Goal: Transaction & Acquisition: Purchase product/service

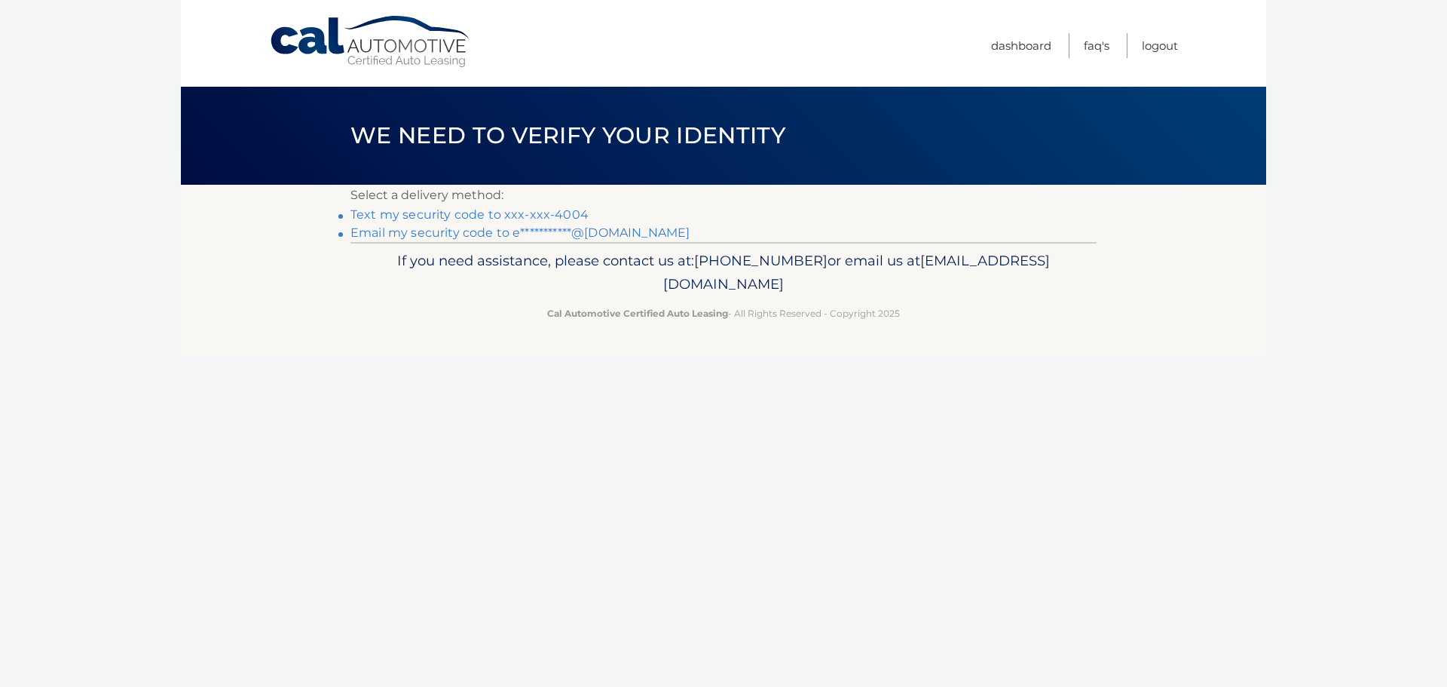
click at [542, 218] on link "Text my security code to xxx-xxx-4004" at bounding box center [469, 214] width 238 height 14
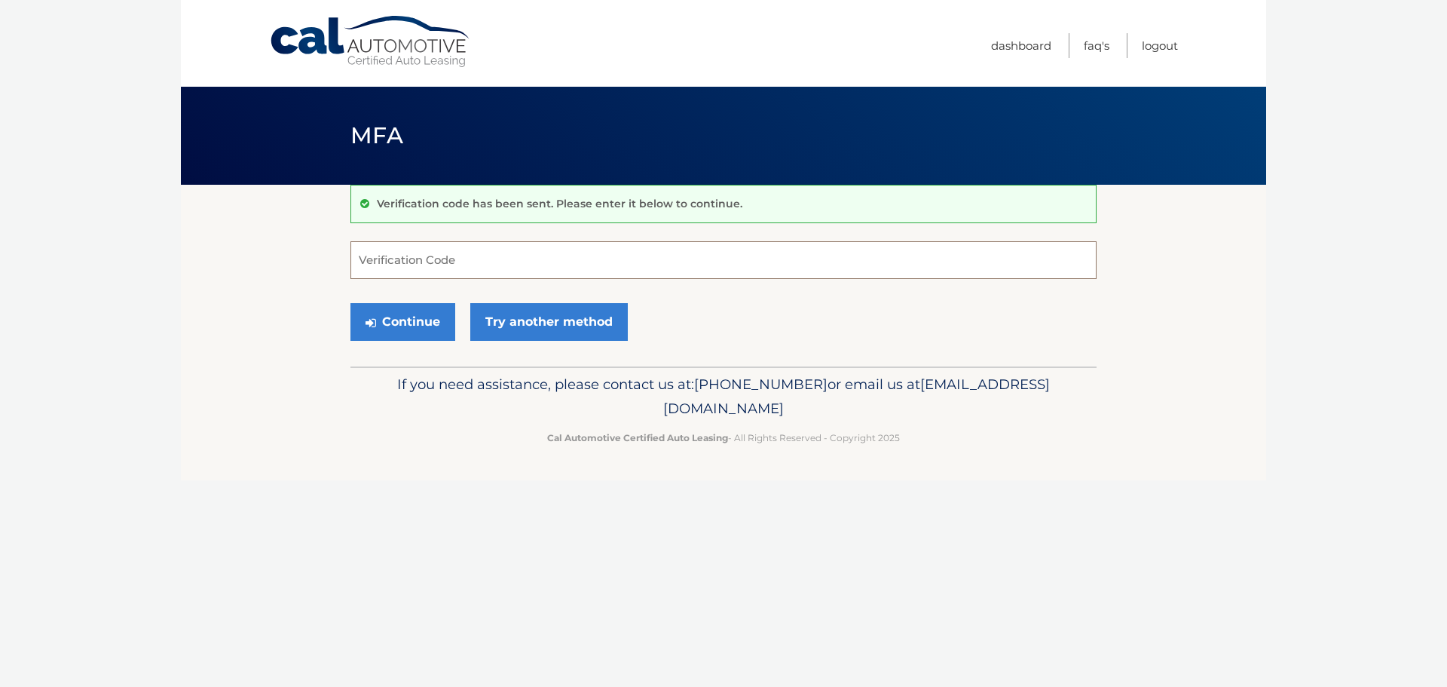
click at [645, 269] on input "Verification Code" at bounding box center [723, 260] width 746 height 38
type input "614055"
click at [401, 329] on button "Continue" at bounding box center [402, 322] width 105 height 38
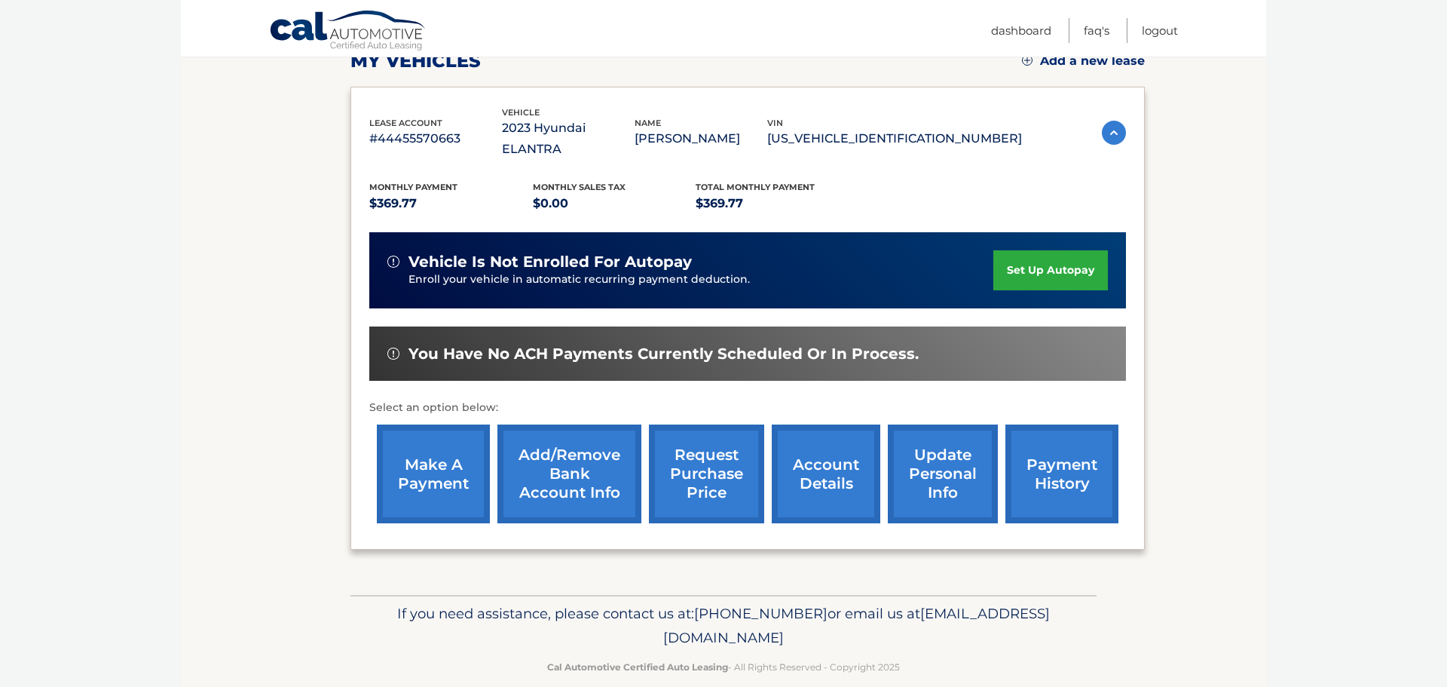
scroll to position [227, 0]
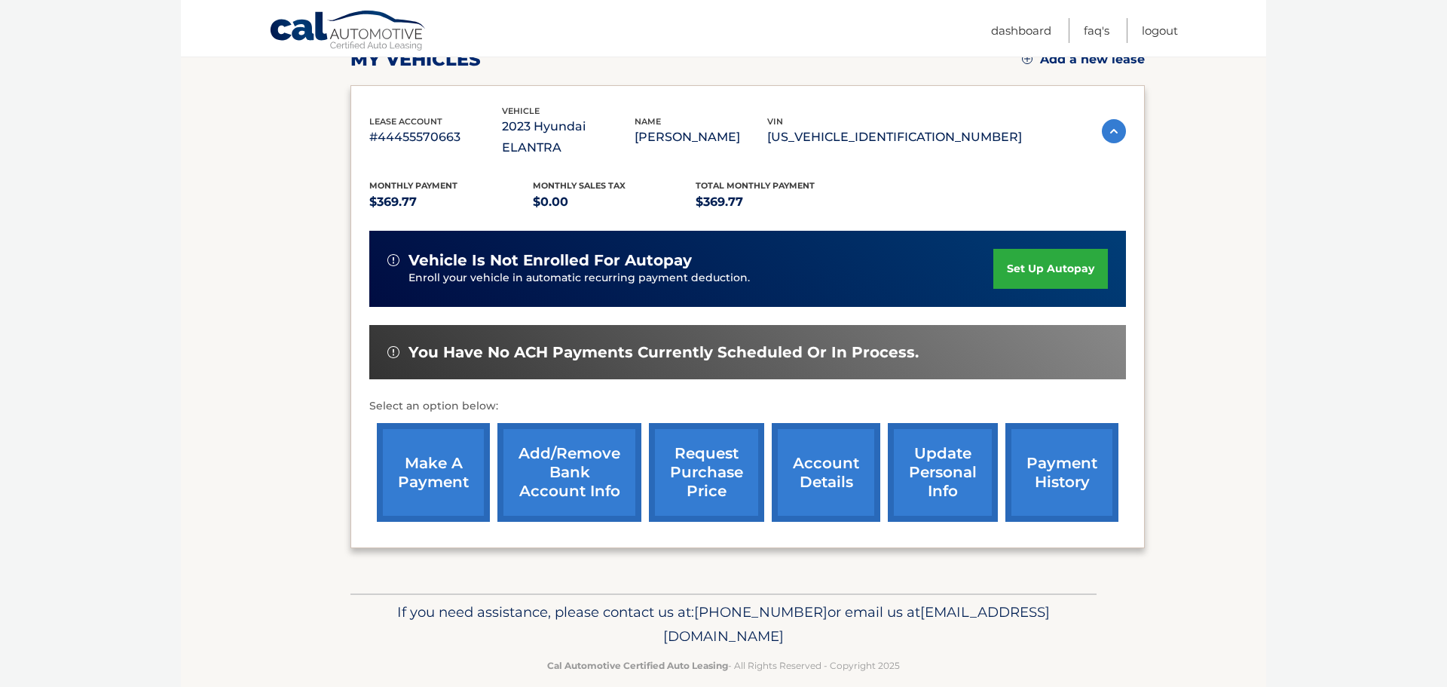
click at [443, 452] on link "make a payment" at bounding box center [433, 472] width 113 height 99
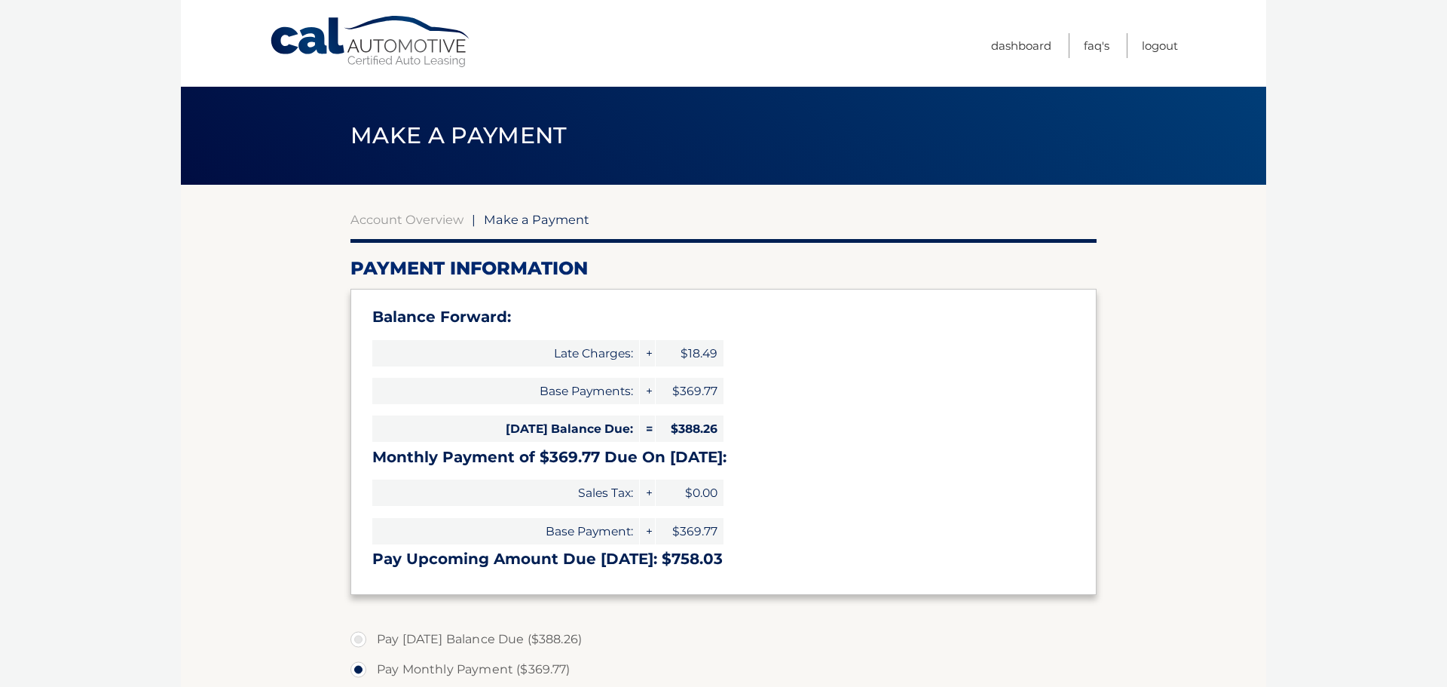
select select "YWRiOGU1NDMtZGY3Mi00YTUzLWFjM2MtNjBkNTU5NzAwZjAx"
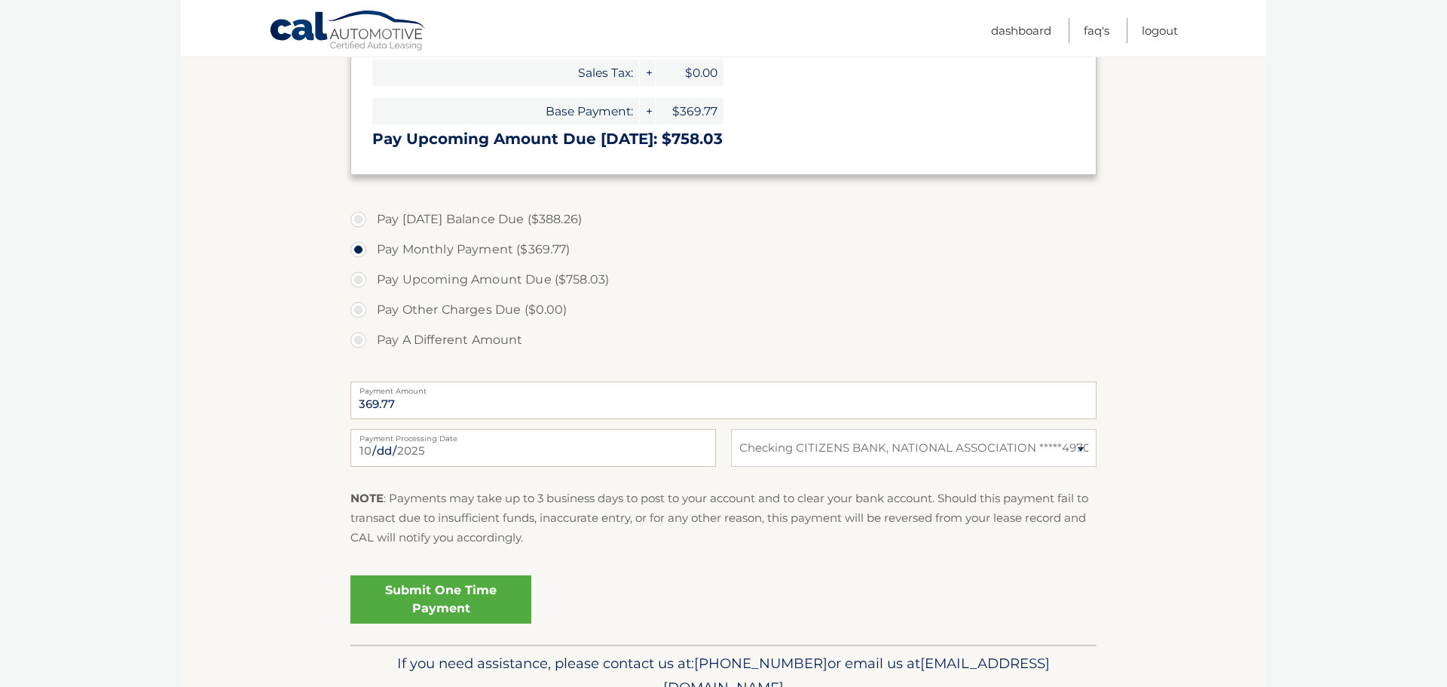
scroll to position [422, 0]
click at [442, 598] on link "Submit One Time Payment" at bounding box center [440, 597] width 181 height 48
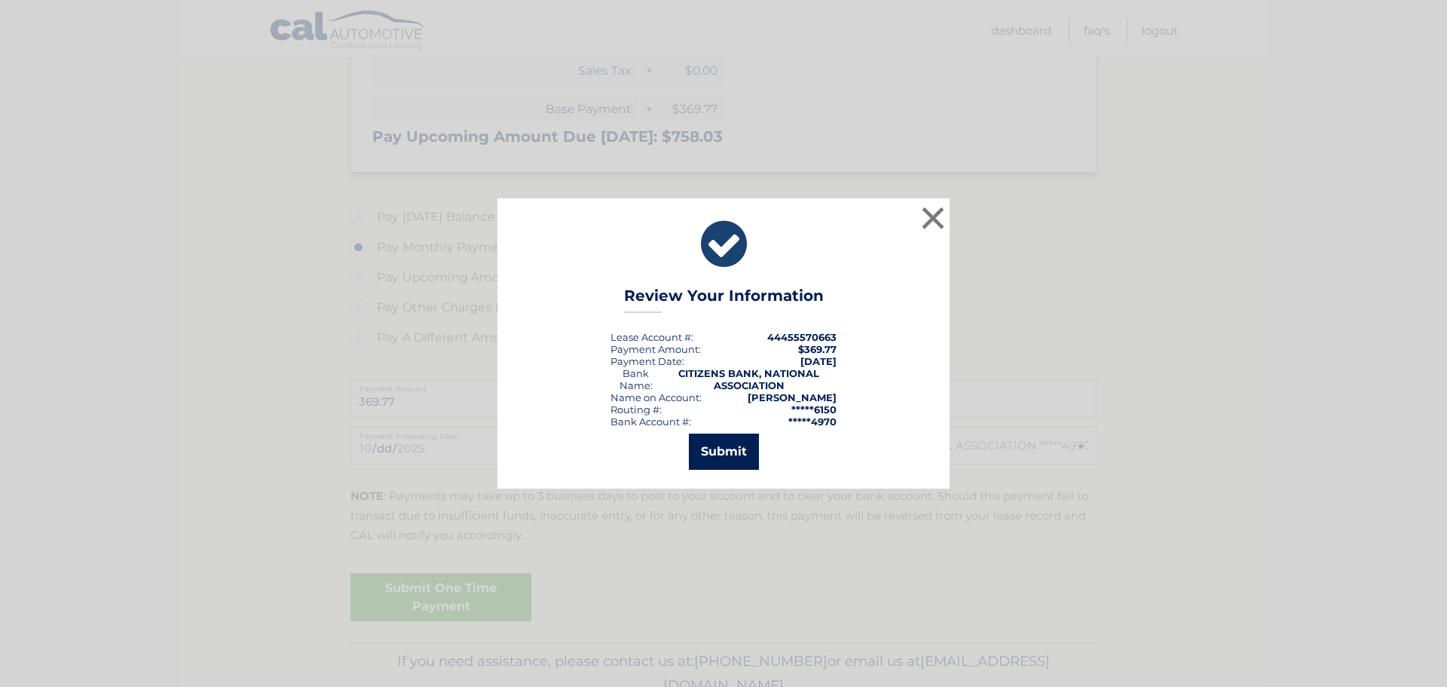
click at [724, 457] on button "Submit" at bounding box center [724, 451] width 70 height 36
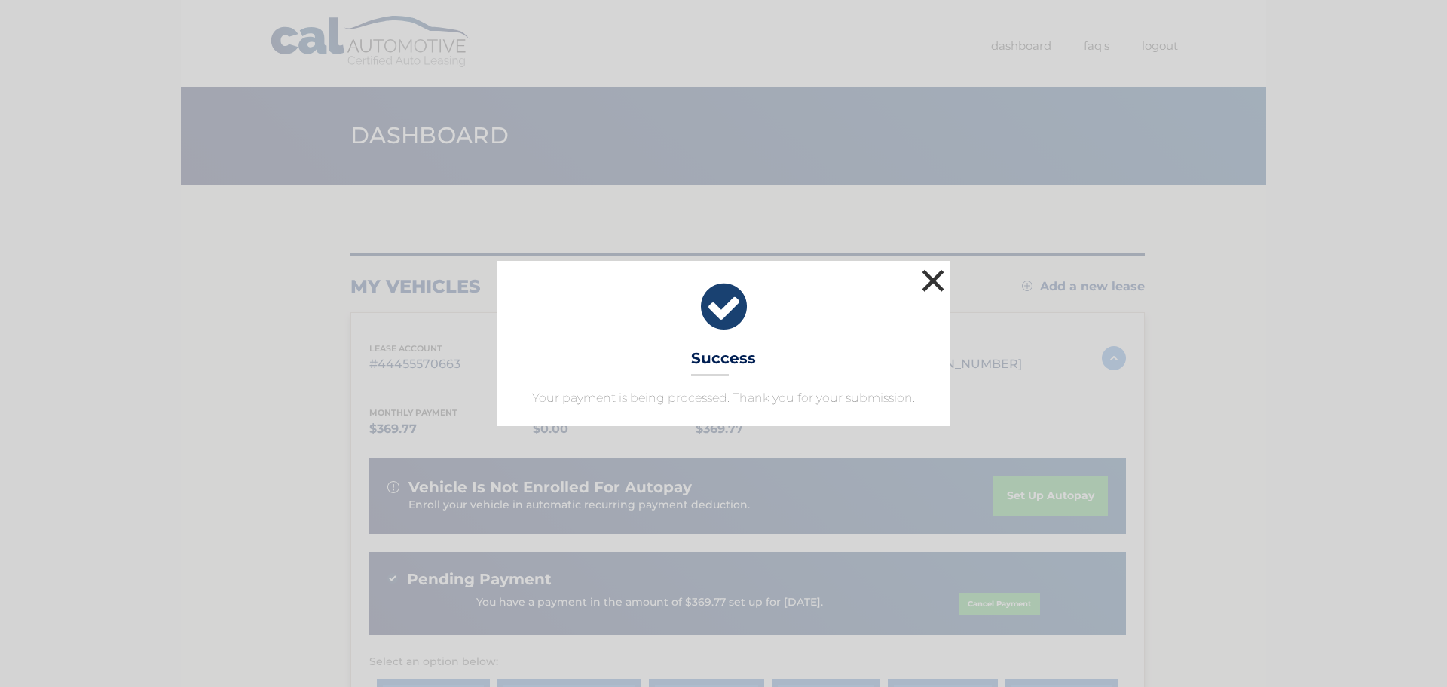
click at [941, 283] on button "×" at bounding box center [933, 280] width 30 height 30
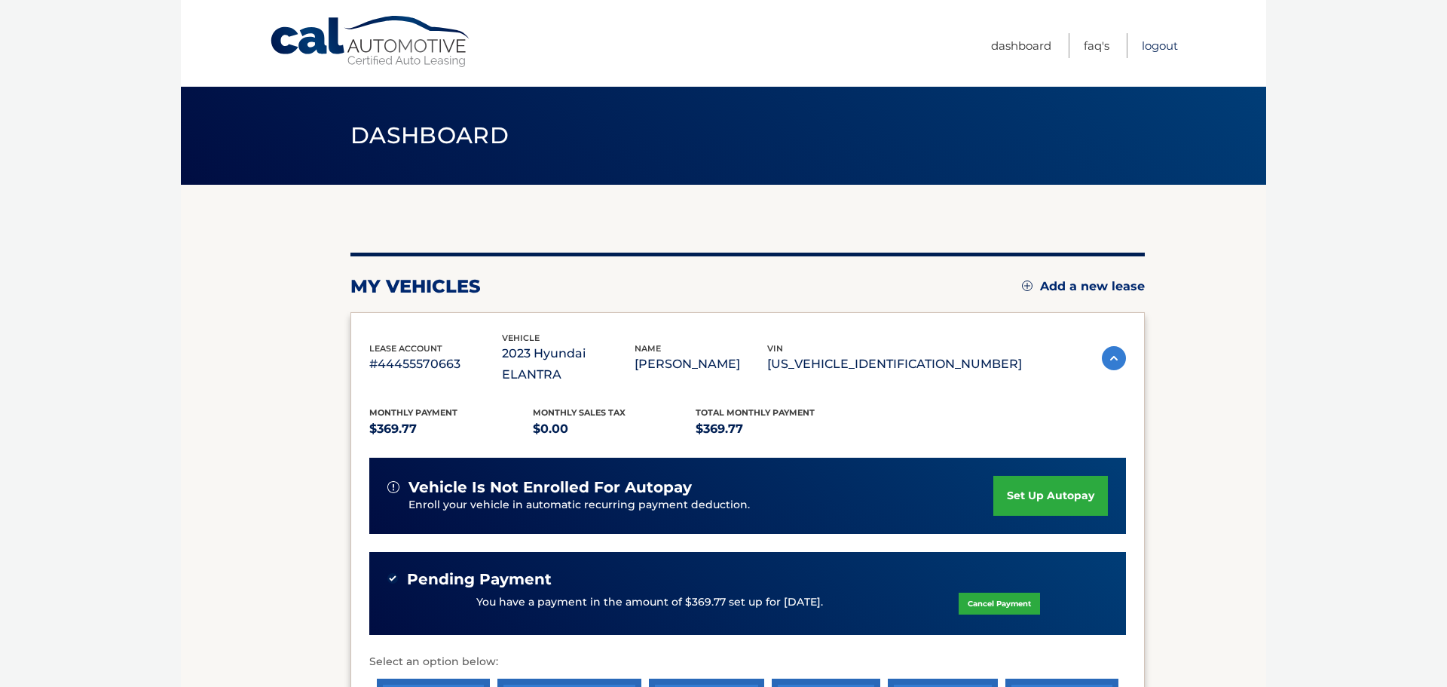
click at [1163, 50] on link "Logout" at bounding box center [1160, 45] width 36 height 25
